Goal: Check status: Check status

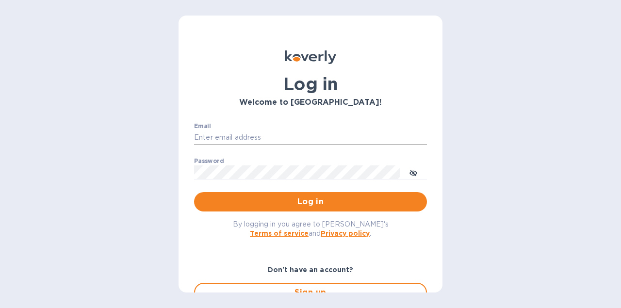
click at [204, 135] on input "Email" at bounding box center [310, 138] width 233 height 15
type input "aklibby@gmail.com"
click at [194, 192] on button "Log in" at bounding box center [310, 201] width 233 height 19
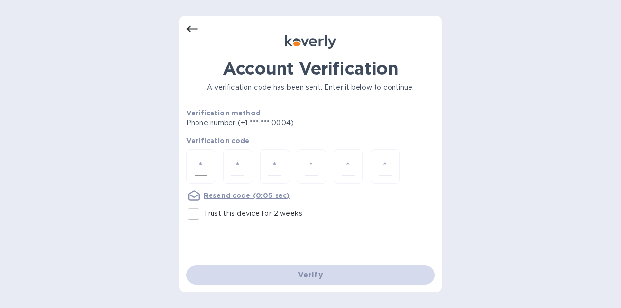
click at [212, 170] on div at bounding box center [200, 167] width 29 height 34
type input "8"
type input "0"
type input "4"
type input "0"
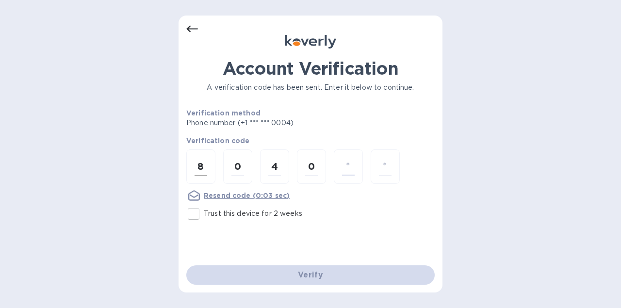
type input "7"
type input "9"
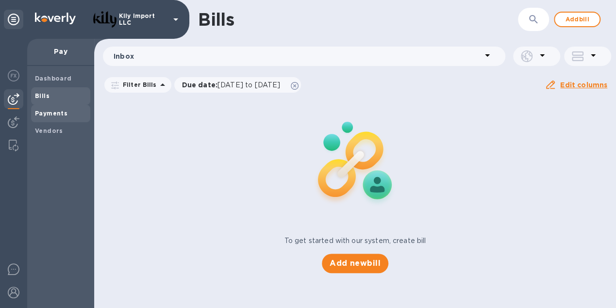
click at [59, 119] on div "Payments" at bounding box center [60, 113] width 59 height 17
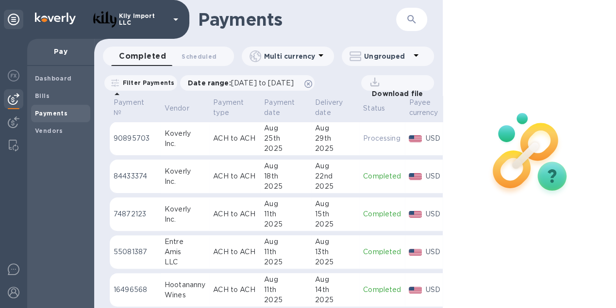
click at [323, 141] on div "29th" at bounding box center [335, 138] width 40 height 10
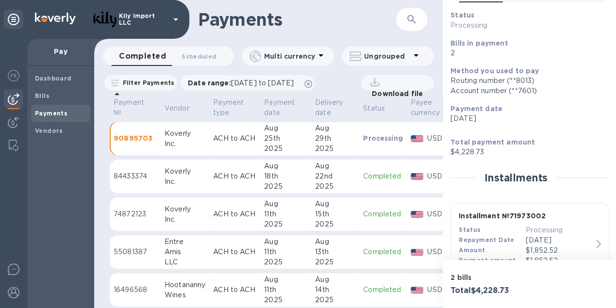
scroll to position [86, 0]
